Goal: Task Accomplishment & Management: Use online tool/utility

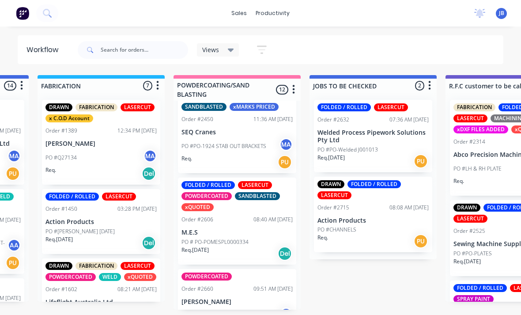
scroll to position [249, 0]
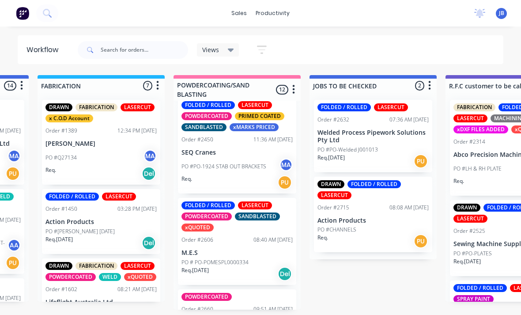
click at [242, 249] on p "M.E.S" at bounding box center [236, 253] width 111 height 8
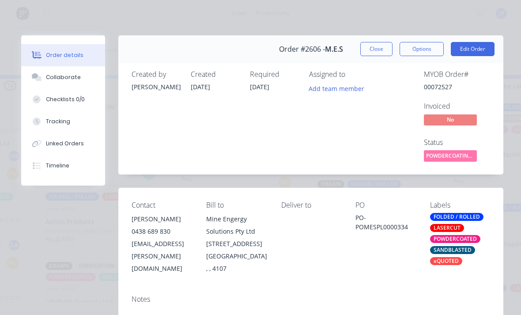
click at [68, 127] on button "Tracking" at bounding box center [63, 121] width 84 height 22
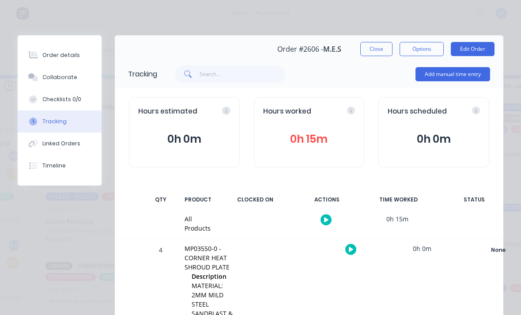
click at [423, 80] on button "Add manual time entry" at bounding box center [452, 74] width 75 height 14
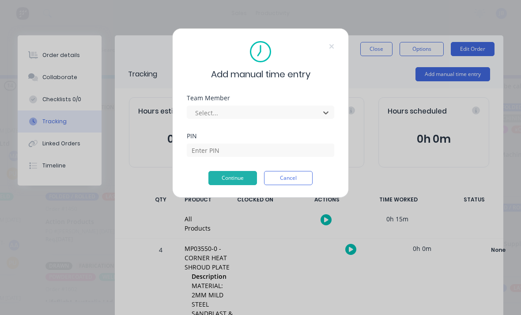
scroll to position [23, 732]
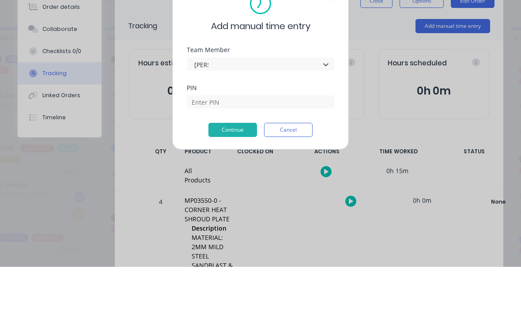
type input "[PERSON_NAME]"
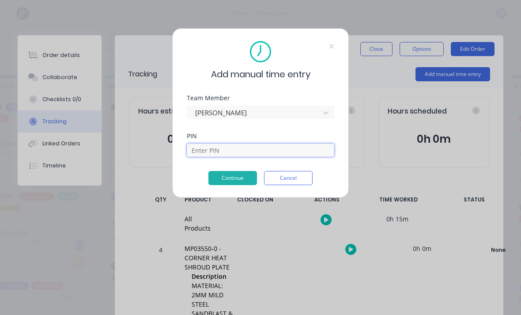
click at [245, 148] on input at bounding box center [260, 149] width 147 height 13
type input "0000"
click at [231, 184] on button "Continue" at bounding box center [232, 178] width 49 height 14
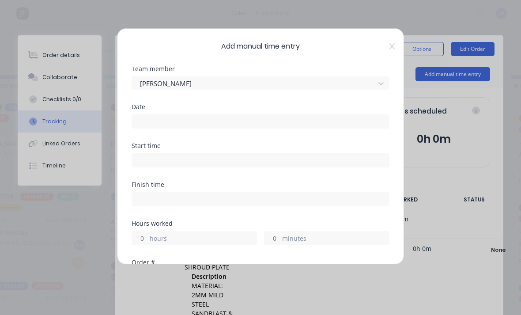
click at [247, 127] on input at bounding box center [260, 121] width 257 height 13
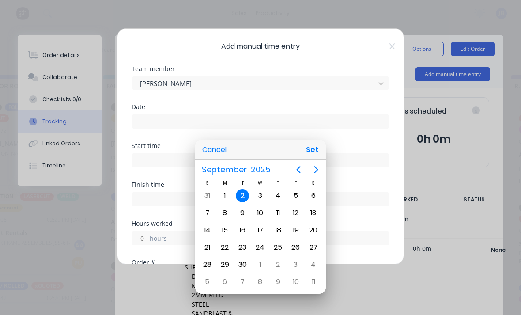
click at [312, 153] on button "Set" at bounding box center [312, 150] width 20 height 16
type input "[DATE]"
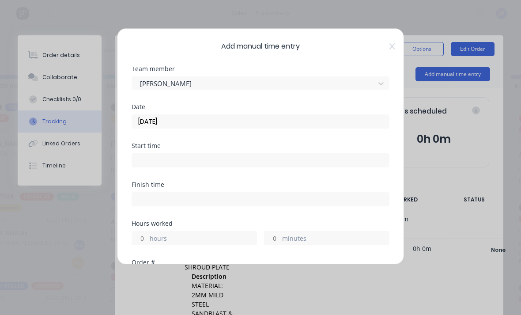
click at [283, 242] on label "minutes" at bounding box center [335, 239] width 107 height 11
click at [280, 242] on input "minutes" at bounding box center [271, 237] width 15 height 13
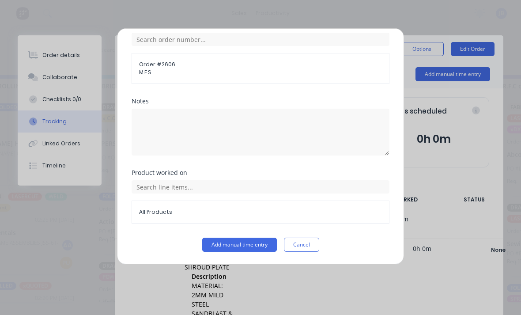
scroll to position [237, 0]
type input "35"
click at [257, 242] on button "Add manual time entry" at bounding box center [239, 244] width 75 height 14
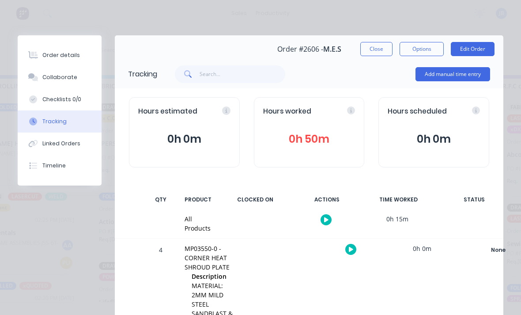
click at [71, 75] on div "Collaborate" at bounding box center [59, 77] width 35 height 8
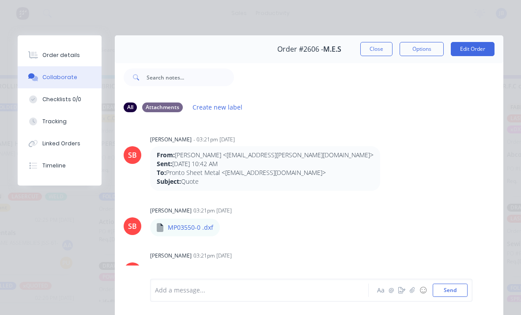
click at [227, 286] on div at bounding box center [261, 290] width 213 height 9
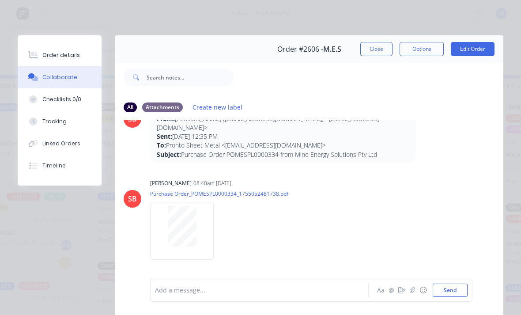
scroll to position [325, 0]
click at [413, 290] on icon "button" at bounding box center [412, 290] width 5 height 6
click at [447, 290] on button "Send" at bounding box center [450, 289] width 35 height 13
click at [375, 47] on button "Close" at bounding box center [376, 49] width 32 height 14
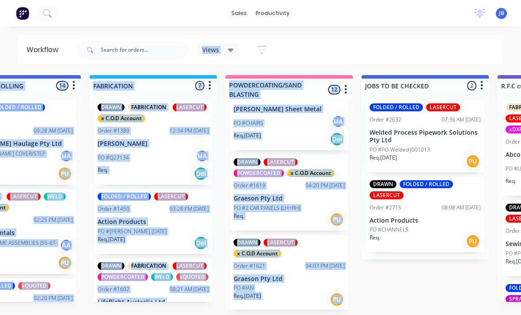
scroll to position [0, 0]
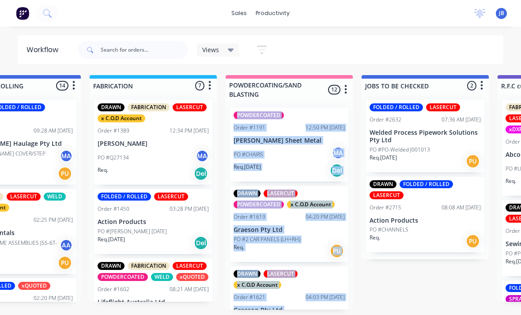
click at [388, 26] on div "sales productivity sales Sales Orders Customers Price Level Manager productivit…" at bounding box center [260, 13] width 521 height 26
